Goal: Task Accomplishment & Management: Manage account settings

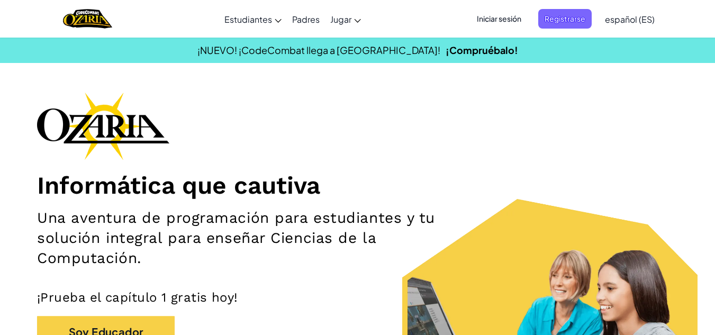
click at [500, 18] on span "Iniciar sesión" at bounding box center [499, 19] width 57 height 20
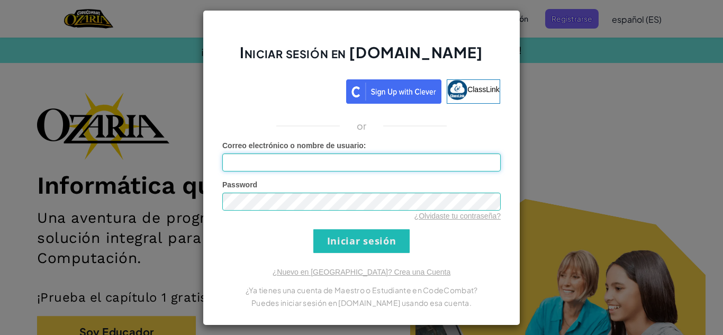
click at [345, 163] on input "Correo electrónico o nombre de usuario :" at bounding box center [361, 163] width 278 height 18
type input "[EMAIL_ADDRESS][DOMAIN_NAME]"
click at [443, 216] on link "¿Olvidaste tu contraseña?" at bounding box center [457, 216] width 86 height 8
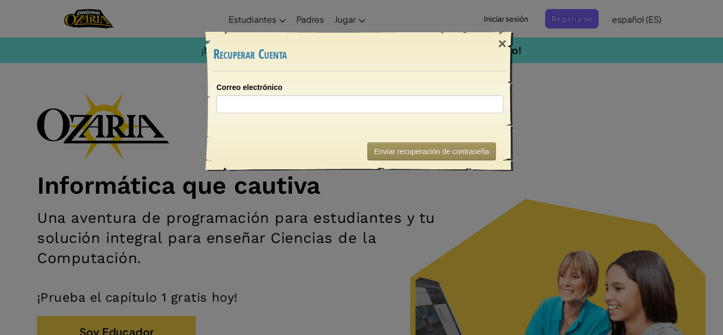
click at [443, 216] on div "× Recuperar Cuenta Correo electrónico Enviando... Enviar recuperación de contra…" at bounding box center [361, 167] width 723 height 335
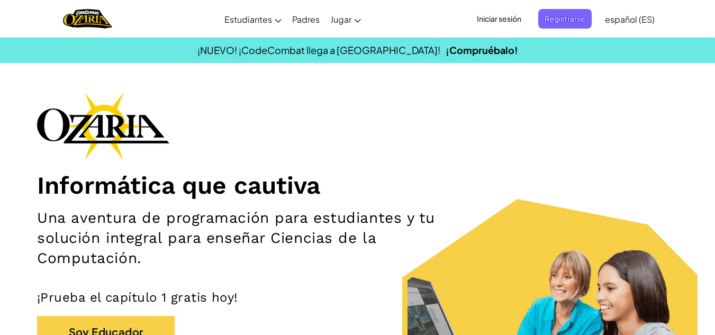
click at [506, 16] on span "Iniciar sesión" at bounding box center [499, 19] width 57 height 20
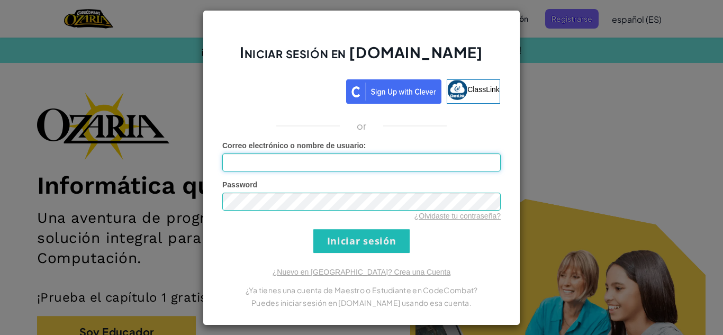
click at [402, 166] on input "Correo electrónico o nombre de usuario :" at bounding box center [361, 163] width 278 height 18
type input "[EMAIL_ADDRESS][DOMAIN_NAME]"
click at [249, 247] on form "Correo electrónico o nombre de usuario : [EMAIL_ADDRESS][DOMAIN_NAME] Password …" at bounding box center [361, 196] width 278 height 113
click at [466, 219] on link "¿Olvidaste tu contraseña?" at bounding box center [457, 216] width 86 height 8
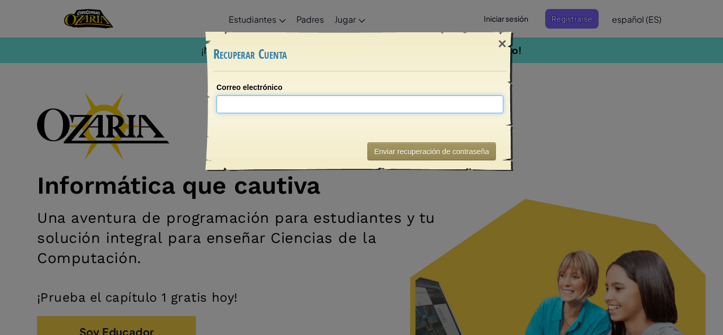
click at [331, 109] on input "Correo electrónico" at bounding box center [359, 104] width 287 height 18
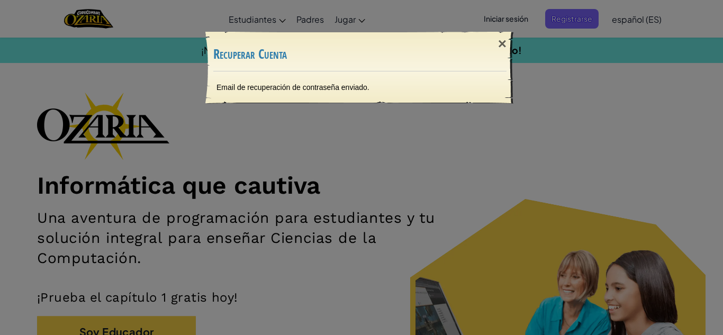
click at [303, 207] on div "× Recuperar Cuenta Email de recuperación de contraseña enviado. Enviando..." at bounding box center [361, 167] width 723 height 335
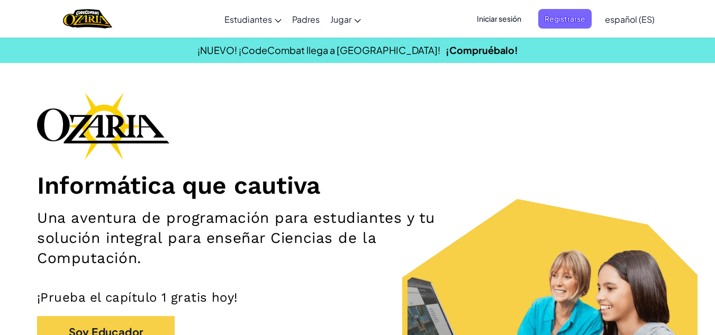
click at [484, 18] on span "Iniciar sesión" at bounding box center [499, 19] width 57 height 20
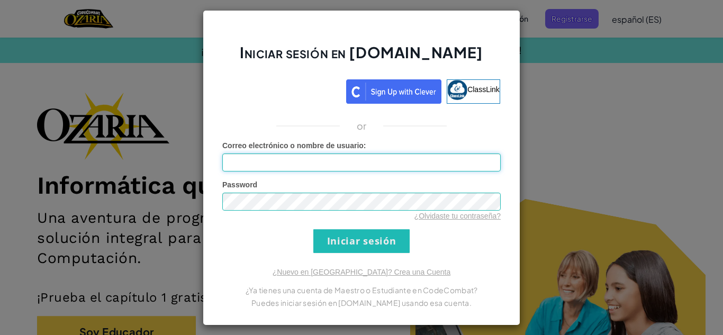
click at [330, 159] on input "Correo electrónico o nombre de usuario :" at bounding box center [361, 163] width 278 height 18
type input "[EMAIL_ADDRESS][DOMAIN_NAME]"
click at [285, 261] on div "Iniciar sesión en [DOMAIN_NAME] ClassLink or Error desconocido. Correo electrón…" at bounding box center [362, 167] width 318 height 315
click at [327, 244] on input "Iniciar sesión" at bounding box center [361, 241] width 96 height 24
